Goal: Communication & Community: Answer question/provide support

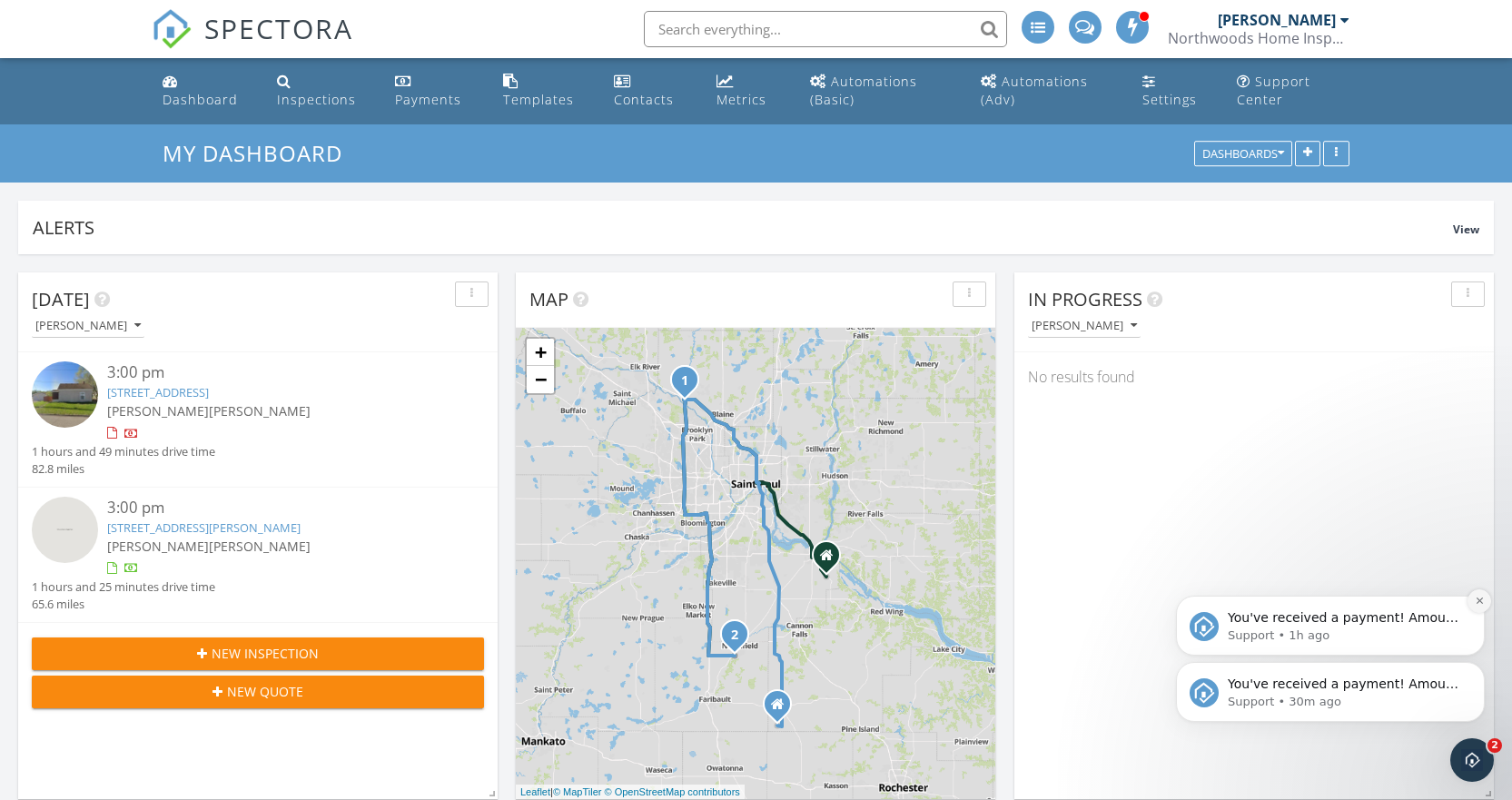
click at [1478, 603] on icon "Dismiss notification" at bounding box center [1480, 600] width 10 height 10
click at [1479, 672] on icon "Dismiss notification" at bounding box center [1480, 667] width 10 height 10
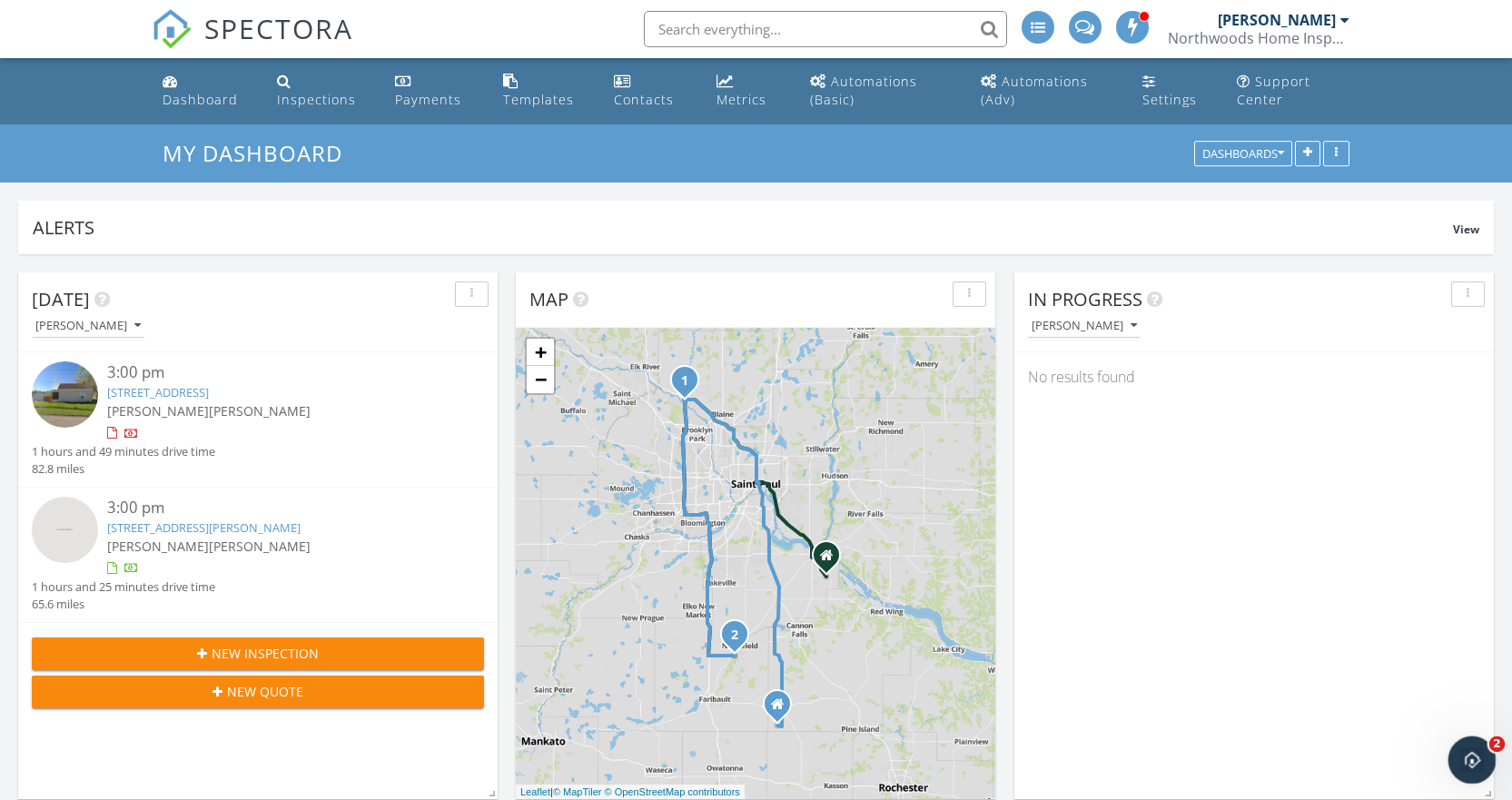
click at [1477, 758] on icon "Open Intercom Messenger" at bounding box center [1469, 758] width 30 height 30
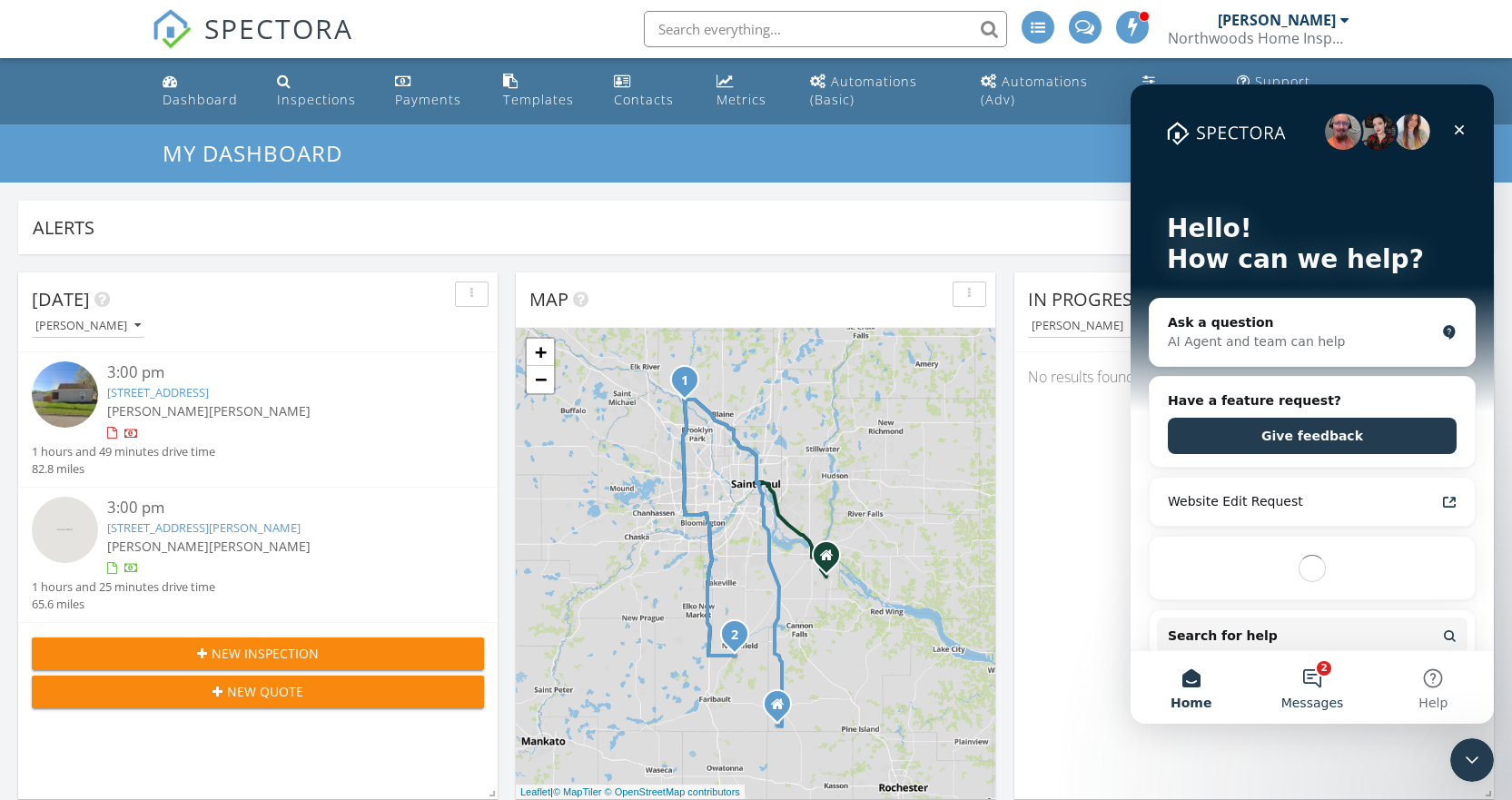
click at [1306, 659] on button "2 Messages" at bounding box center [1312, 687] width 121 height 73
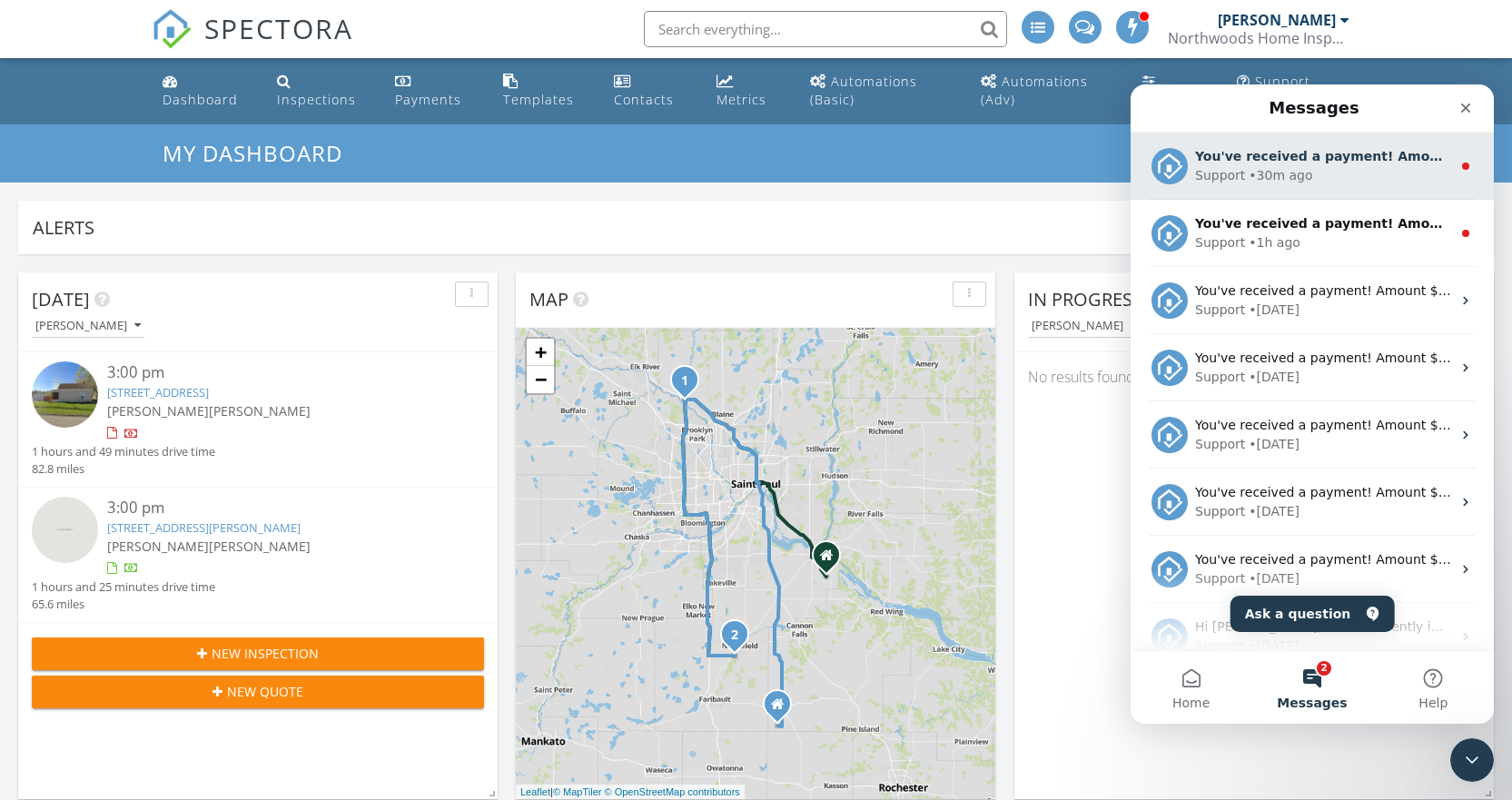
click at [1390, 172] on div "Support • 30m ago" at bounding box center [1323, 176] width 256 height 19
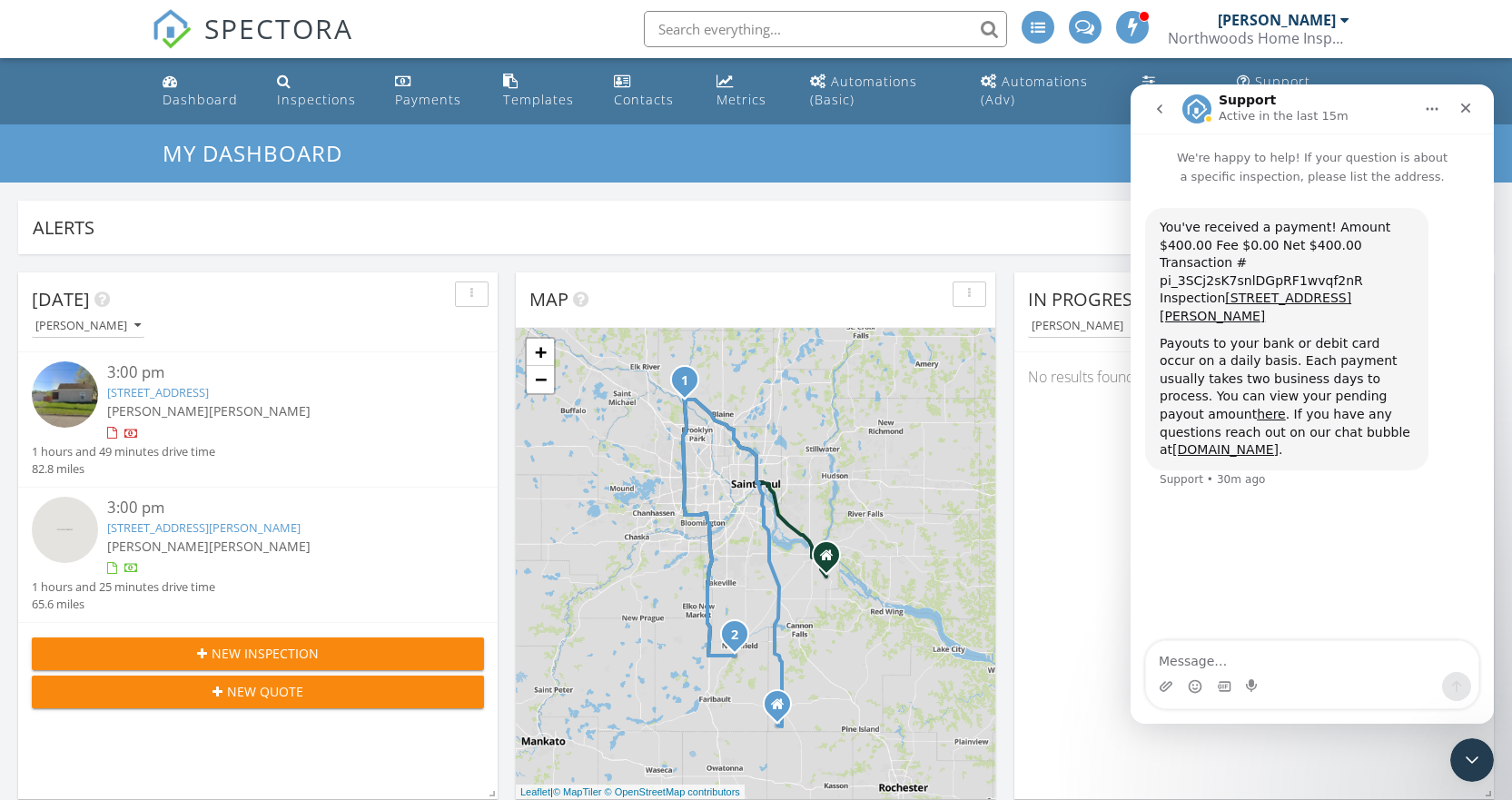
click at [1163, 111] on icon "go back" at bounding box center [1159, 109] width 14 height 14
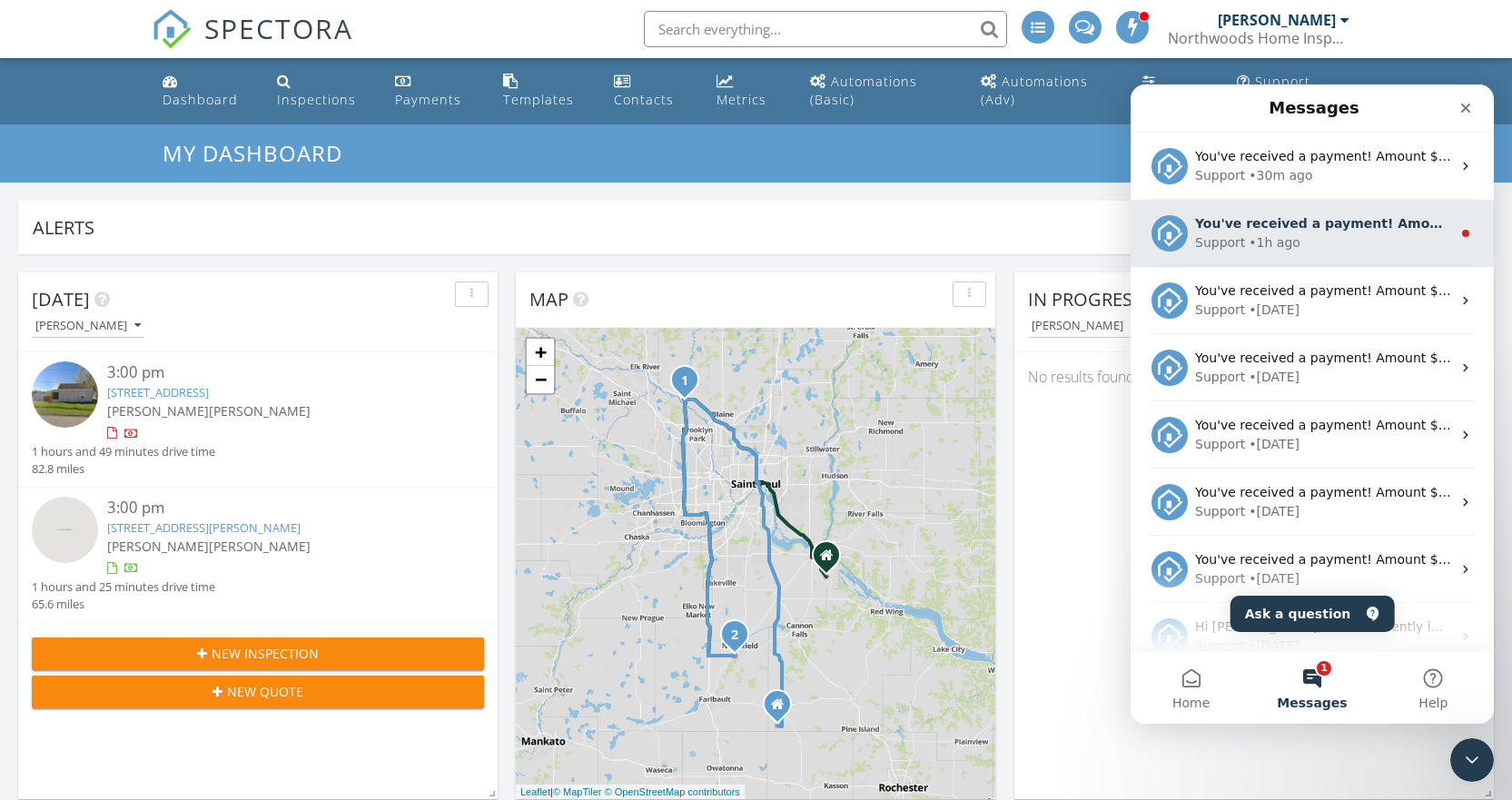
click at [1301, 244] on div "Support • 1h ago" at bounding box center [1323, 243] width 256 height 19
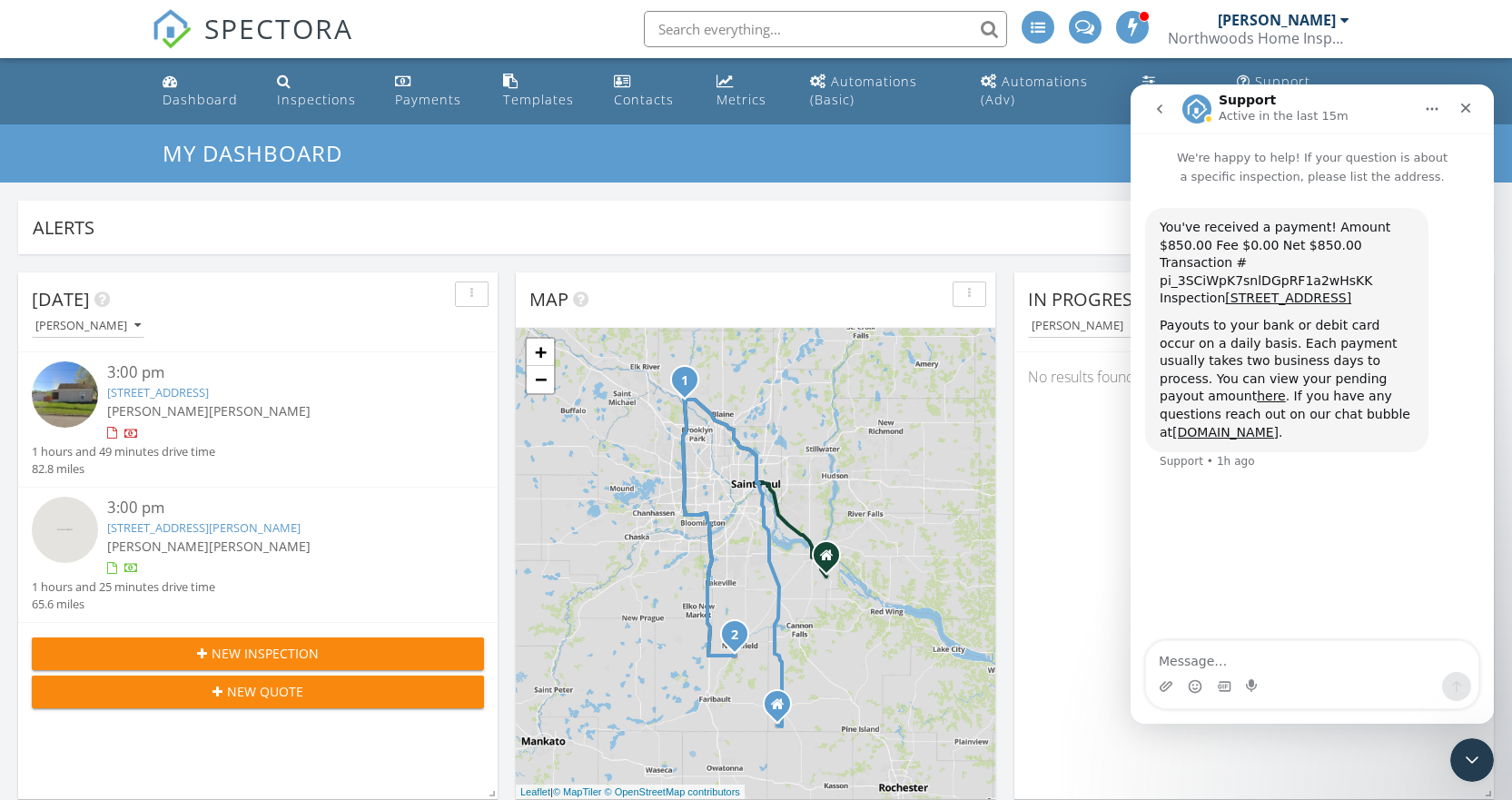
click at [1156, 113] on icon "go back" at bounding box center [1159, 109] width 14 height 14
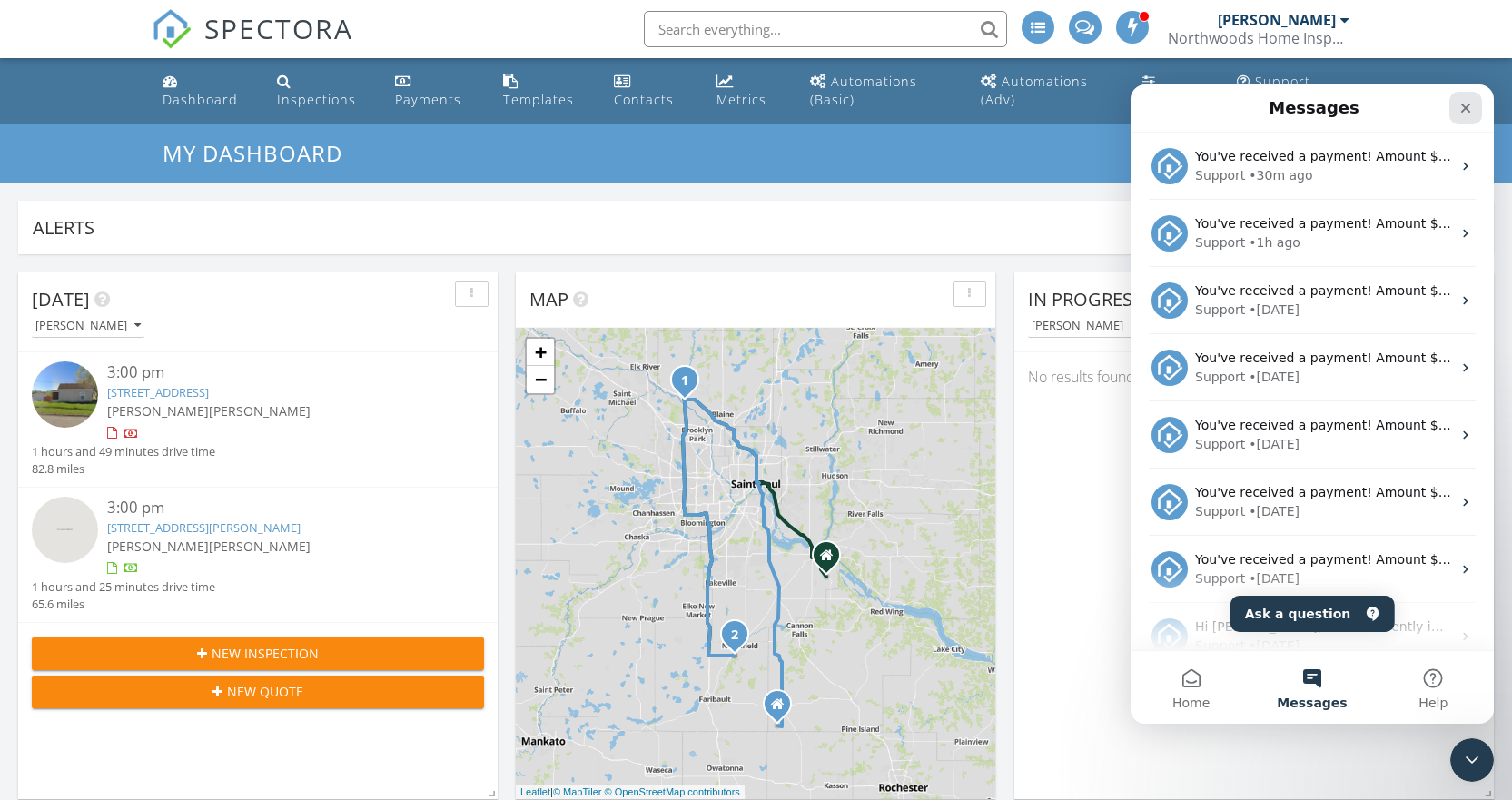
click at [1476, 109] on div "Close" at bounding box center [1466, 108] width 33 height 33
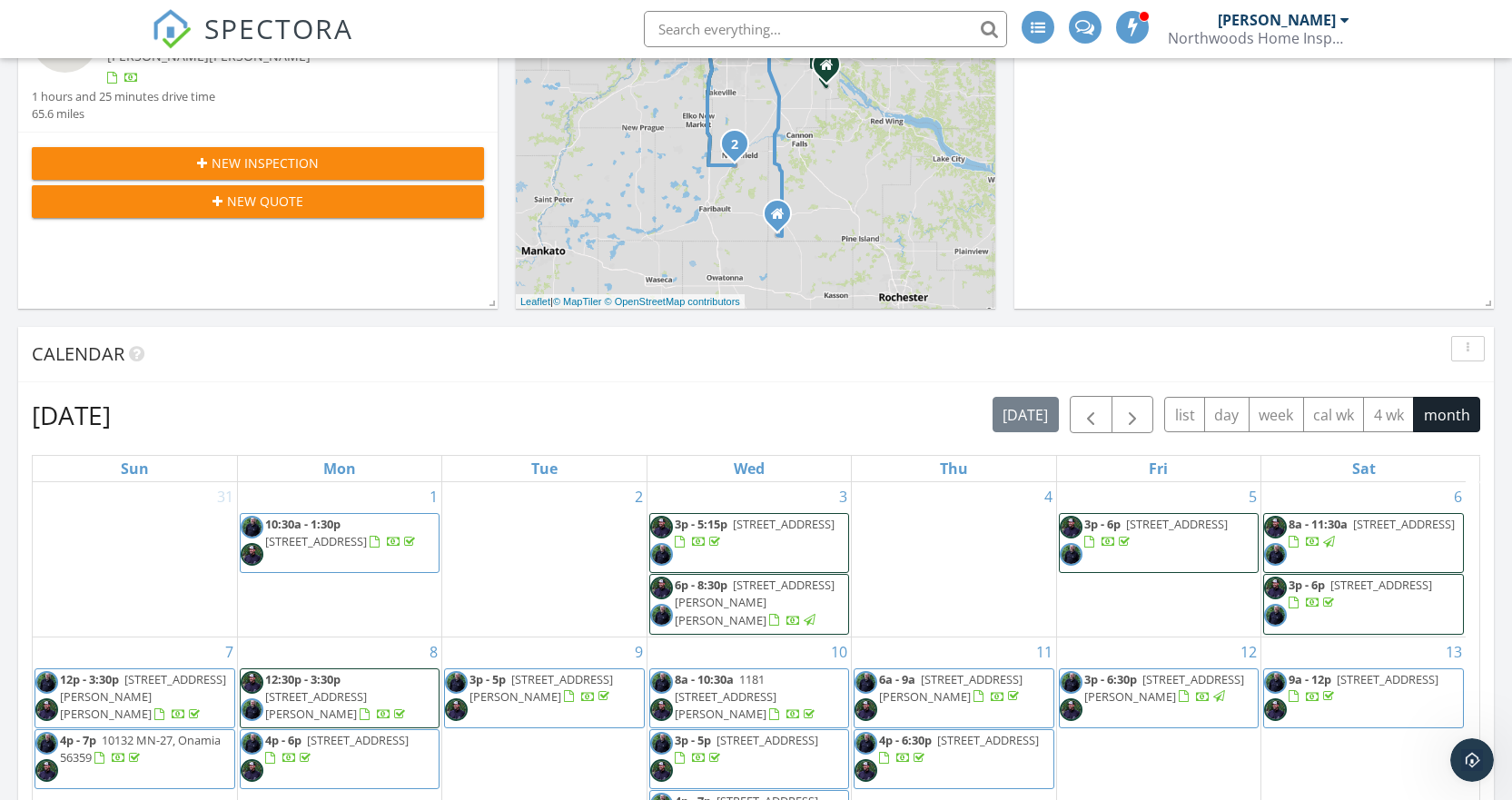
scroll to position [726, 0]
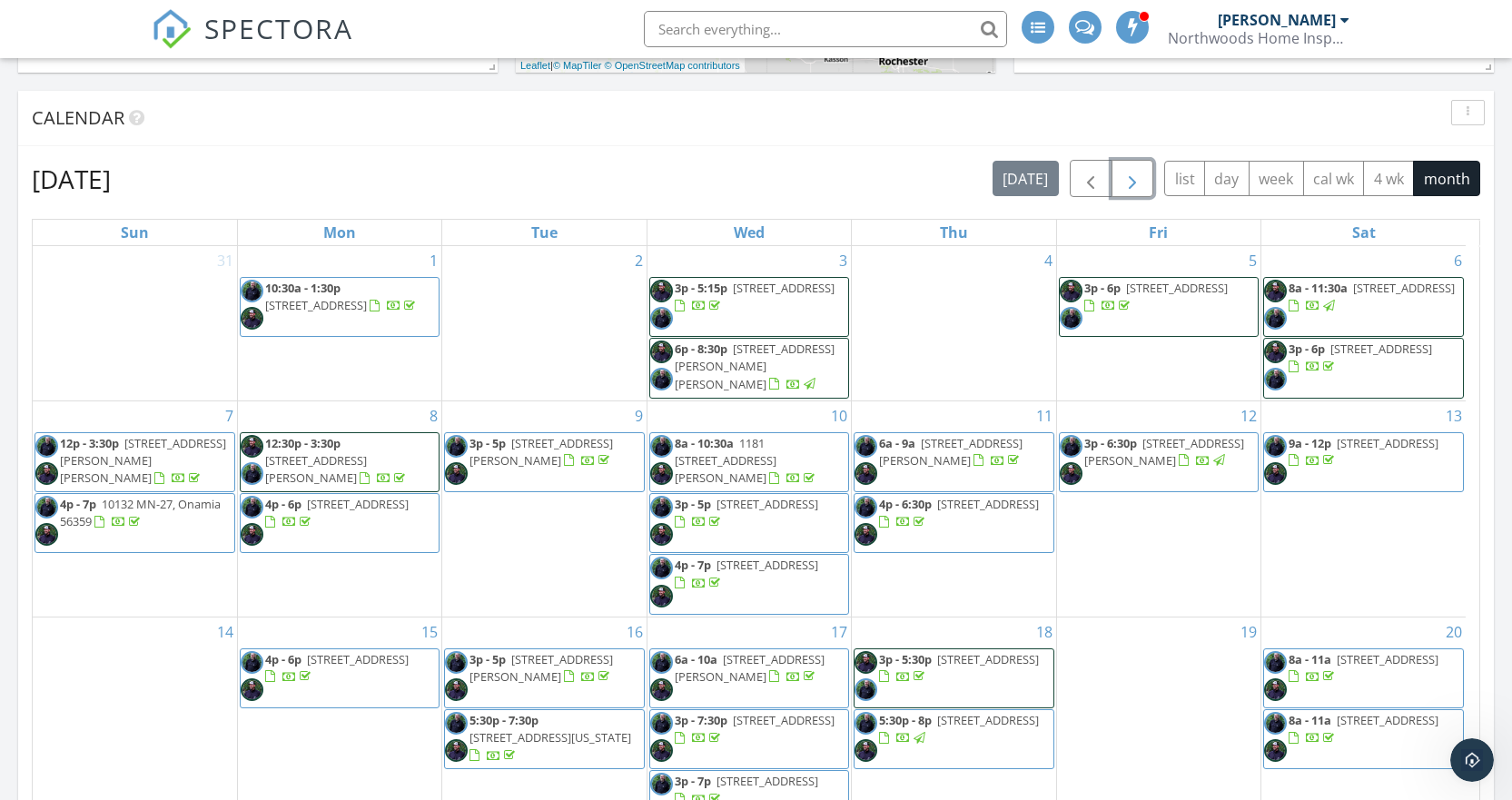
click at [1137, 179] on span "button" at bounding box center [1132, 179] width 22 height 22
